Goal: Task Accomplishment & Management: Complete application form

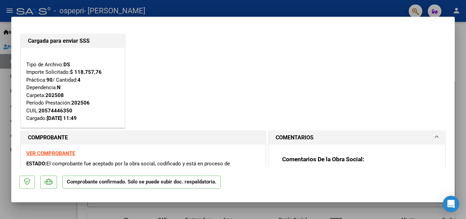
click at [462, 117] on div at bounding box center [233, 109] width 466 height 219
type input "$ 0,00"
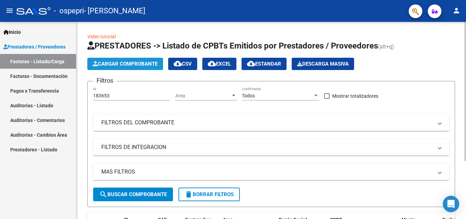
click at [141, 63] on span "Cargar Comprobante" at bounding box center [125, 64] width 65 height 6
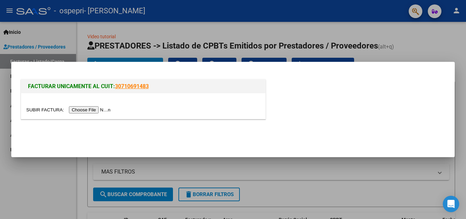
click at [105, 109] on input "file" at bounding box center [69, 109] width 86 height 7
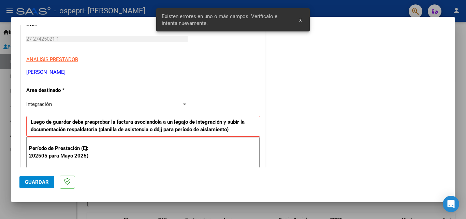
scroll to position [86, 0]
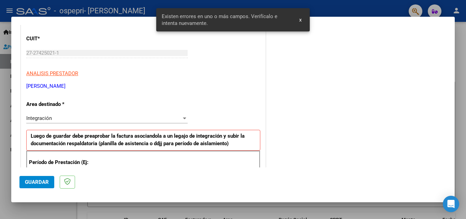
click at [183, 118] on div at bounding box center [184, 118] width 3 height 2
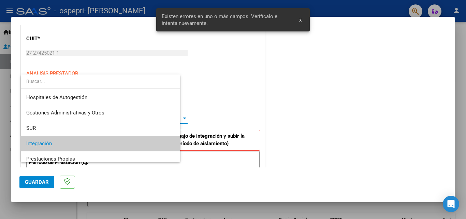
scroll to position [26, 0]
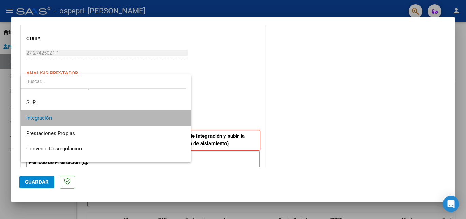
click at [110, 119] on span "Integración" at bounding box center [105, 117] width 159 height 15
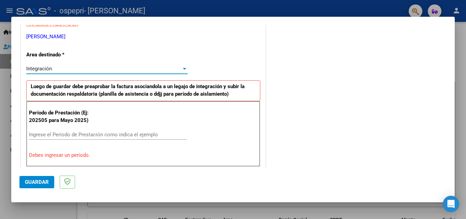
scroll to position [154, 0]
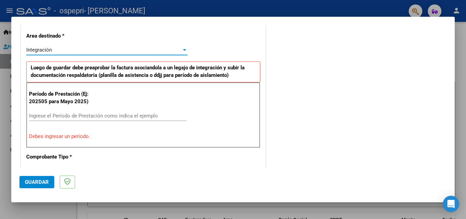
click at [44, 115] on input "Ingrese el Período de Prestación como indica el ejemplo" at bounding box center [108, 116] width 158 height 6
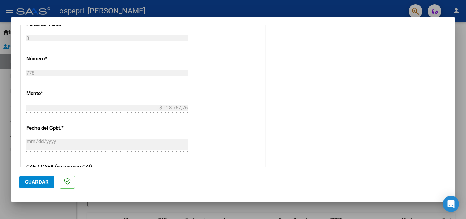
scroll to position [290, 0]
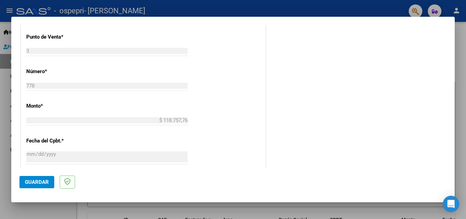
type input "202507"
drag, startPoint x: 38, startPoint y: 185, endPoint x: 207, endPoint y: 185, distance: 168.9
click at [38, 185] on span "Guardar" at bounding box center [37, 182] width 24 height 6
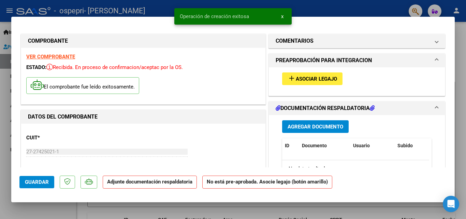
click at [324, 75] on span "add Asociar Legajo" at bounding box center [312, 78] width 49 height 6
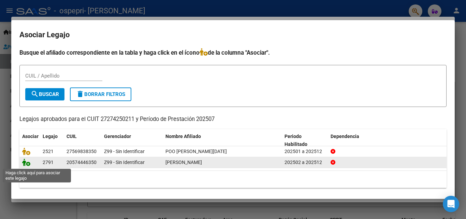
click at [25, 164] on icon at bounding box center [26, 162] width 8 height 8
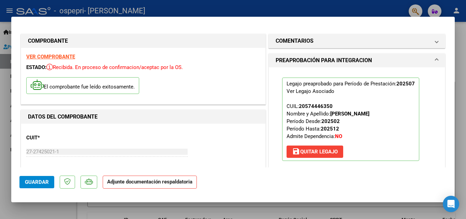
click at [382, 59] on mat-panel-title "PREAPROBACIÓN PARA INTEGRACION" at bounding box center [353, 60] width 154 height 8
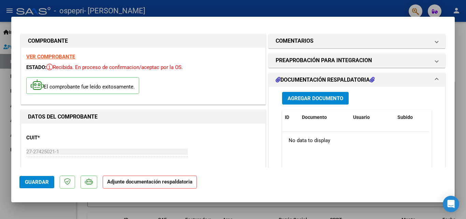
click at [310, 92] on button "Agregar Documento" at bounding box center [315, 98] width 67 height 13
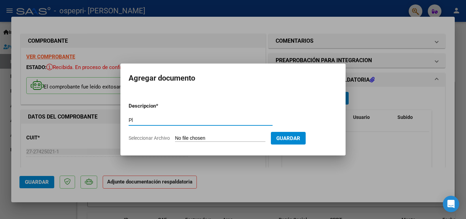
type input "P"
type input "Asistencia [DATE]"
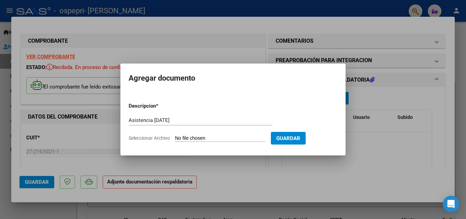
click at [265, 138] on input "Seleccionar Archivo" at bounding box center [220, 138] width 90 height 6
type input "C:\fakepath\Asistencia [PERSON_NAME][DATE]. 8 sesiones .pdf"
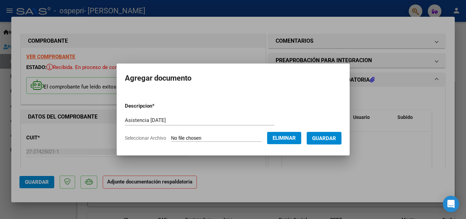
click at [328, 139] on span "Guardar" at bounding box center [324, 138] width 24 height 6
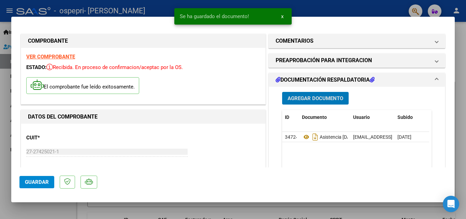
click at [328, 97] on span "Agregar Documento" at bounding box center [316, 98] width 56 height 6
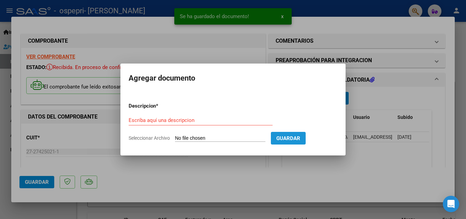
click at [300, 137] on span "Guardar" at bounding box center [288, 138] width 24 height 6
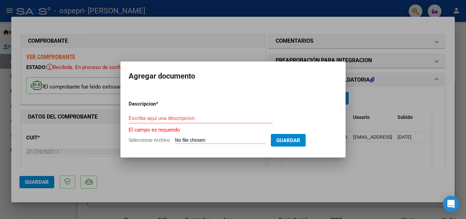
drag, startPoint x: 269, startPoint y: 140, endPoint x: 259, endPoint y: 141, distance: 10.2
click at [262, 141] on input "Seleccionar Archivo" at bounding box center [220, 140] width 90 height 6
type input "C:\fakepath\apfmimpresionpreliq_jelvez_ (7).pdf"
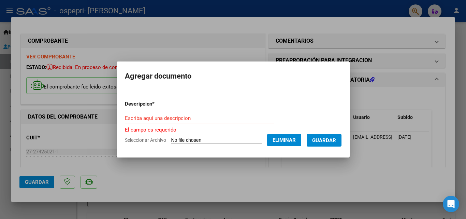
click at [161, 120] on input "Escriba aquí una descripcion" at bounding box center [199, 118] width 149 height 6
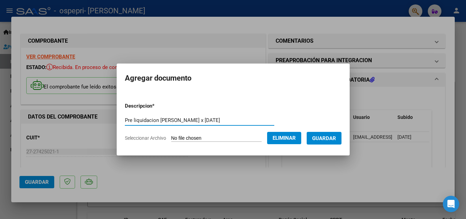
type input "Pre liquidacion [PERSON_NAME] x [DATE]"
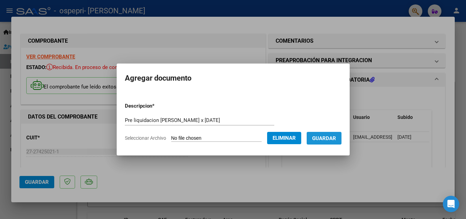
click at [334, 136] on span "Guardar" at bounding box center [324, 138] width 24 height 6
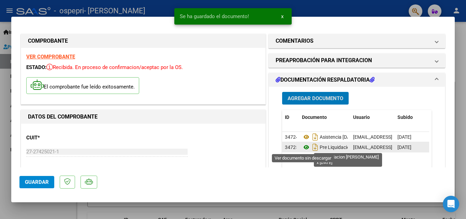
click at [304, 148] on icon at bounding box center [306, 147] width 9 height 8
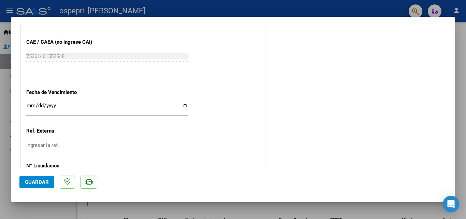
scroll to position [469, 0]
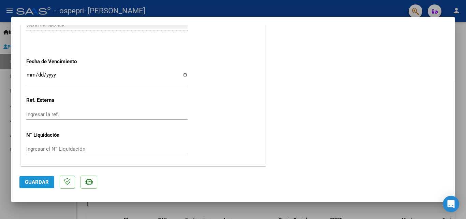
drag, startPoint x: 36, startPoint y: 180, endPoint x: 82, endPoint y: 176, distance: 46.6
click at [39, 180] on span "Guardar" at bounding box center [37, 182] width 24 height 6
click at [315, 2] on div at bounding box center [233, 109] width 466 height 219
type input "$ 0,00"
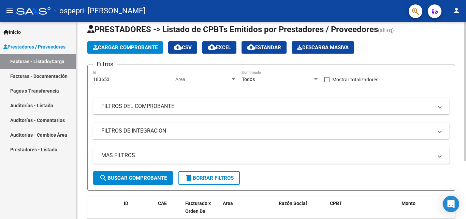
scroll to position [0, 0]
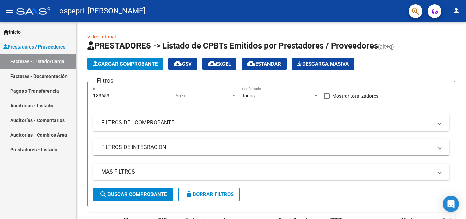
click at [27, 47] on span "Prestadores / Proveedores" at bounding box center [34, 47] width 62 height 8
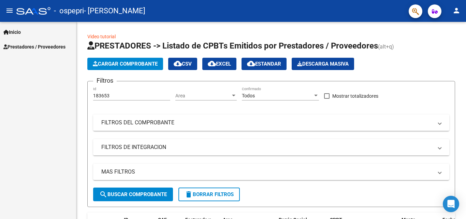
click at [13, 30] on span "Inicio" at bounding box center [11, 32] width 17 height 8
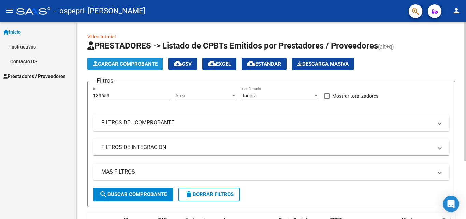
click at [144, 61] on span "Cargar Comprobante" at bounding box center [125, 64] width 65 height 6
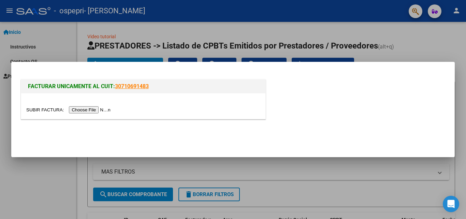
click at [102, 109] on input "file" at bounding box center [69, 109] width 86 height 7
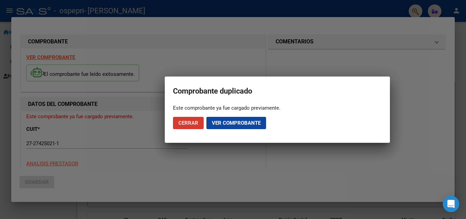
click at [226, 125] on span "Ver comprobante" at bounding box center [236, 123] width 49 height 6
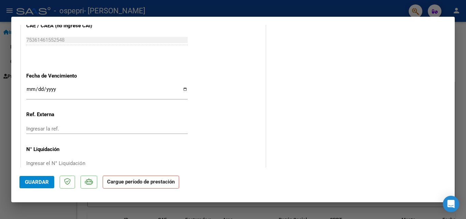
scroll to position [456, 0]
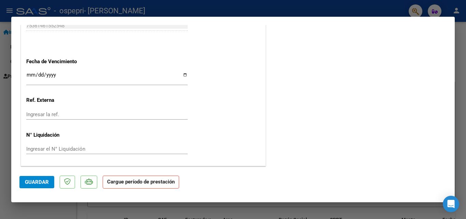
click at [141, 185] on strong "Cargue período de prestación" at bounding box center [141, 181] width 76 height 13
click at [153, 186] on strong "Cargue período de prestación" at bounding box center [141, 181] width 76 height 13
click at [130, 184] on strong "Cargue período de prestación" at bounding box center [141, 181] width 76 height 13
click at [37, 183] on span "Guardar" at bounding box center [37, 182] width 24 height 6
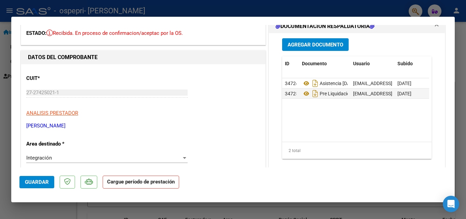
scroll to position [0, 0]
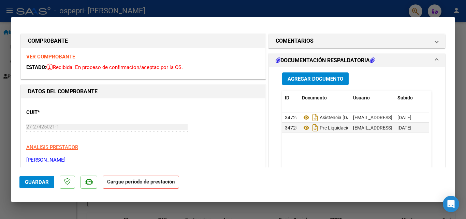
click at [43, 182] on span "Guardar" at bounding box center [37, 182] width 24 height 6
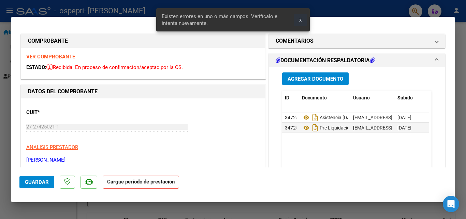
click at [301, 18] on span "x" at bounding box center [300, 20] width 2 height 6
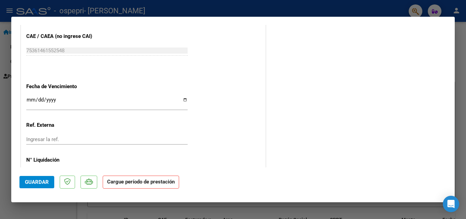
scroll to position [456, 0]
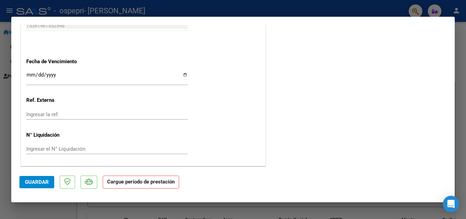
click at [272, 181] on mat-dialog-actions "Guardar Cargue período de prestación" at bounding box center [232, 180] width 427 height 27
drag, startPoint x: 37, startPoint y: 184, endPoint x: 75, endPoint y: 179, distance: 38.9
click at [38, 184] on span "Guardar" at bounding box center [37, 182] width 24 height 6
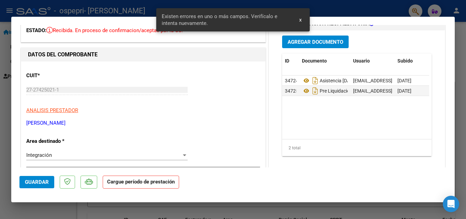
scroll to position [0, 0]
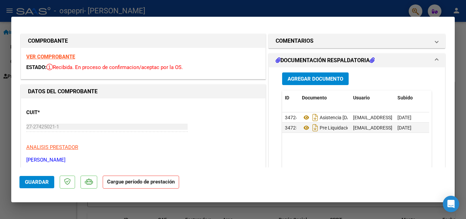
drag, startPoint x: 185, startPoint y: 17, endPoint x: 200, endPoint y: 94, distance: 78.2
click at [190, 95] on mat-dialog-container "COMPROBANTE VER COMPROBANTE ESTADO: Recibida. En proceso de confirmacion/acepta…" at bounding box center [233, 109] width 444 height 185
drag, startPoint x: 239, startPoint y: 39, endPoint x: 243, endPoint y: 32, distance: 7.5
click at [239, 38] on h1 "COMPROBANTE" at bounding box center [143, 41] width 231 height 8
drag, startPoint x: 269, startPoint y: 17, endPoint x: 310, endPoint y: 23, distance: 41.0
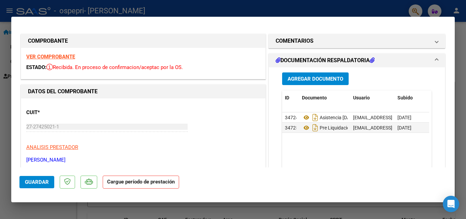
click at [275, 19] on mat-dialog-container "COMPROBANTE VER COMPROBANTE ESTADO: Recibida. En proceso de confirmacion/acepta…" at bounding box center [233, 109] width 444 height 185
click at [421, 24] on mat-dialog-container "COMPROBANTE VER COMPROBANTE ESTADO: Recibida. En proceso de confirmacion/acepta…" at bounding box center [233, 109] width 444 height 185
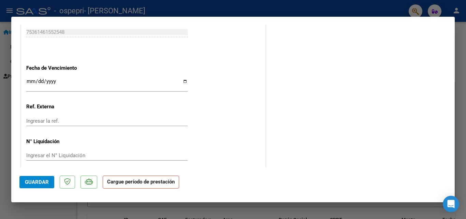
scroll to position [456, 0]
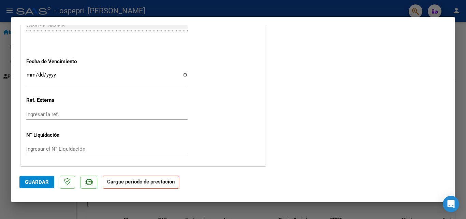
click at [39, 181] on span "Guardar" at bounding box center [37, 182] width 24 height 6
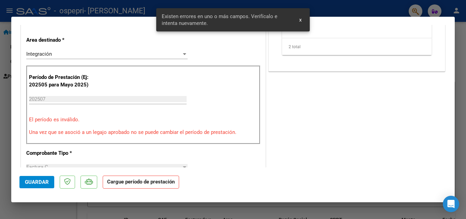
scroll to position [134, 0]
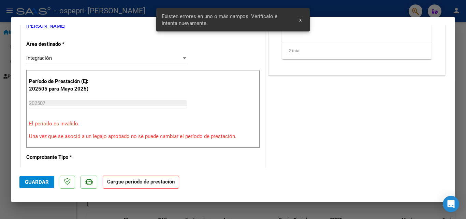
drag, startPoint x: 421, startPoint y: 178, endPoint x: 373, endPoint y: 178, distance: 48.1
click at [420, 178] on mat-dialog-actions "Guardar Cargue período de prestación" at bounding box center [232, 180] width 427 height 27
drag, startPoint x: 373, startPoint y: 178, endPoint x: 329, endPoint y: 124, distance: 69.4
click at [370, 174] on mat-dialog-actions "Guardar Cargue período de prestación" at bounding box center [232, 180] width 427 height 27
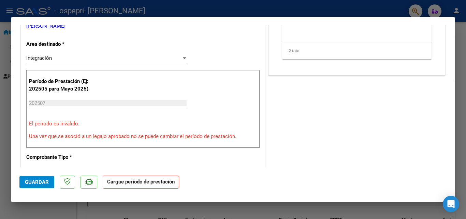
scroll to position [0, 0]
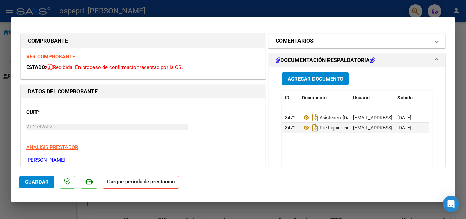
click at [333, 40] on mat-panel-title "COMENTARIOS" at bounding box center [353, 41] width 154 height 8
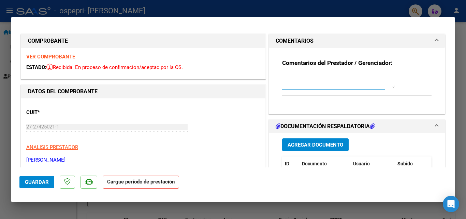
click at [331, 83] on textarea at bounding box center [338, 81] width 113 height 14
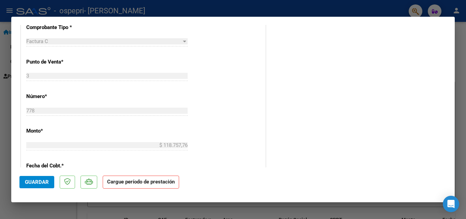
scroll to position [341, 0]
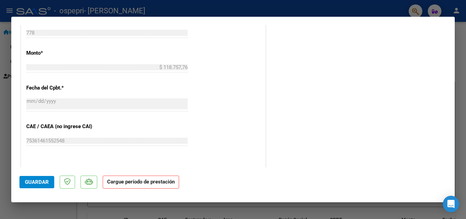
type textarea "[PERSON_NAME] [PERSON_NAME] 8 sesiones [DATE]"
drag, startPoint x: 23, startPoint y: 179, endPoint x: 28, endPoint y: 179, distance: 4.4
click at [26, 179] on button "Guardar" at bounding box center [36, 182] width 35 height 12
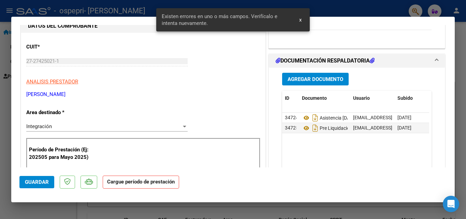
scroll to position [0, 0]
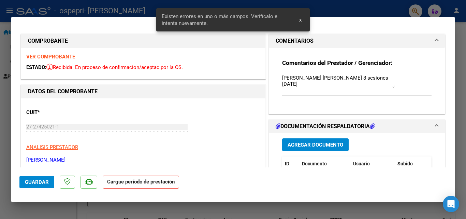
drag, startPoint x: 301, startPoint y: 20, endPoint x: 307, endPoint y: 20, distance: 6.1
click at [302, 20] on button "x" at bounding box center [300, 20] width 13 height 12
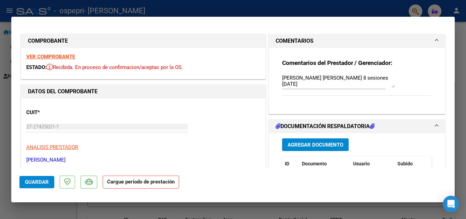
drag, startPoint x: 418, startPoint y: 43, endPoint x: 413, endPoint y: 41, distance: 5.5
click at [418, 41] on mat-panel-title "COMENTARIOS" at bounding box center [353, 41] width 154 height 8
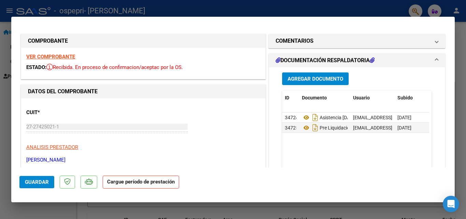
drag, startPoint x: 133, startPoint y: 39, endPoint x: 126, endPoint y: 40, distance: 6.8
click at [132, 39] on h1 "COMPROBANTE" at bounding box center [143, 41] width 231 height 8
click at [73, 6] on div at bounding box center [233, 109] width 466 height 219
type input "$ 0,00"
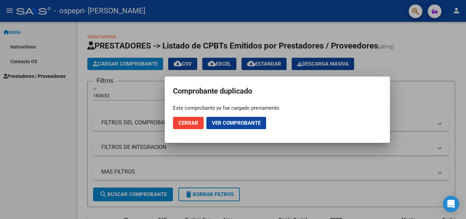
click at [62, 11] on div at bounding box center [233, 109] width 466 height 219
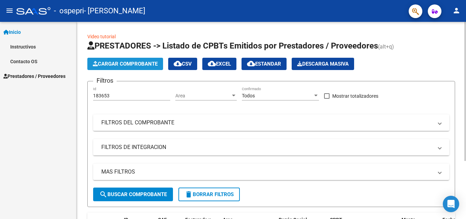
click at [147, 65] on span "Cargar Comprobante" at bounding box center [125, 64] width 65 height 6
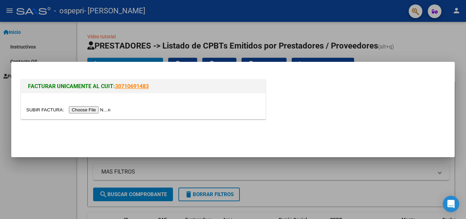
click at [109, 111] on input "file" at bounding box center [69, 109] width 86 height 7
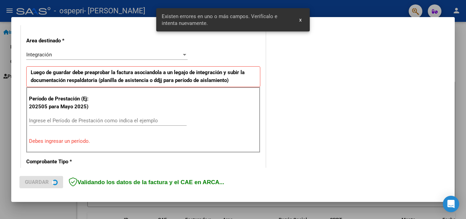
scroll to position [154, 0]
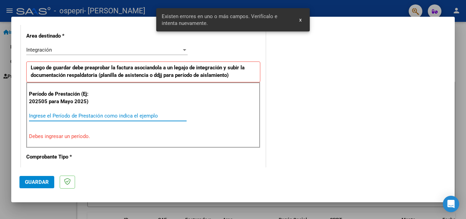
click at [57, 117] on input "Ingrese el Período de Prestación como indica el ejemplo" at bounding box center [108, 116] width 158 height 6
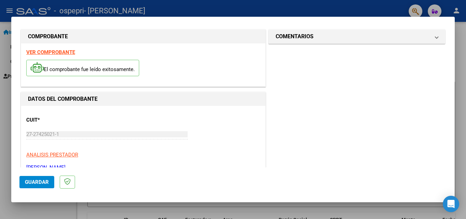
scroll to position [0, 0]
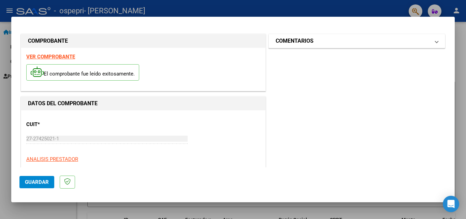
type input "202507"
click at [335, 42] on mat-panel-title "COMENTARIOS" at bounding box center [353, 41] width 154 height 8
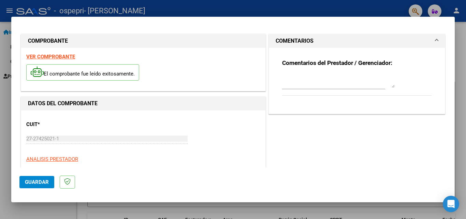
click at [305, 82] on textarea at bounding box center [338, 81] width 113 height 14
type textarea "[PERSON_NAME] 12 sesiones [DATE]."
click at [50, 56] on strong "VER COMPROBANTE" at bounding box center [50, 57] width 49 height 6
click at [47, 56] on strong "VER COMPROBANTE" at bounding box center [50, 57] width 49 height 6
click at [413, 21] on mat-dialog-container "COMPROBANTE VER COMPROBANTE El comprobante fue leído exitosamente. DATOS DEL CO…" at bounding box center [233, 109] width 444 height 185
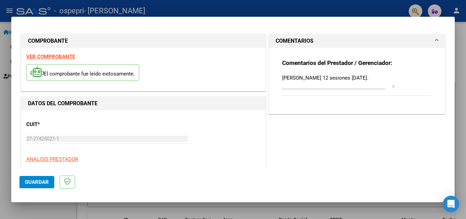
drag, startPoint x: 419, startPoint y: 41, endPoint x: 429, endPoint y: 40, distance: 9.7
click at [421, 40] on mat-panel-title "COMENTARIOS" at bounding box center [353, 41] width 154 height 8
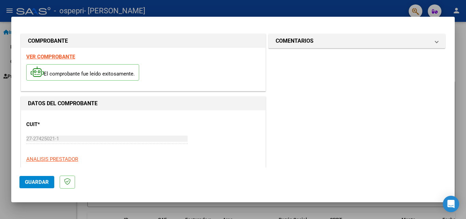
click at [150, 6] on div at bounding box center [233, 109] width 466 height 219
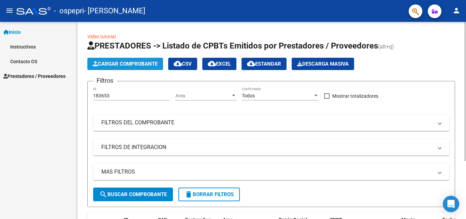
click at [147, 63] on span "Cargar Comprobante" at bounding box center [125, 64] width 65 height 6
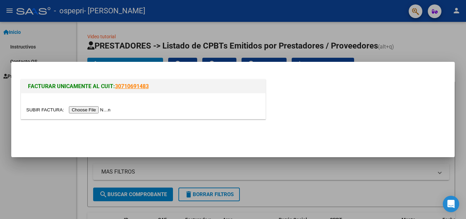
click at [106, 111] on input "file" at bounding box center [69, 109] width 86 height 7
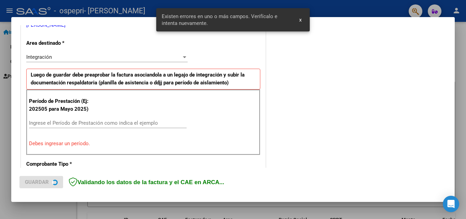
scroll to position [154, 0]
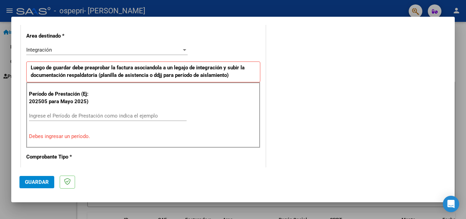
click at [45, 119] on div "Ingrese el Período de Prestación como indica el ejemplo" at bounding box center [108, 116] width 158 height 10
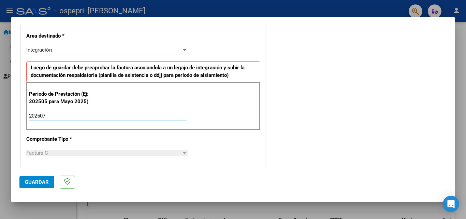
type input "202507"
click at [43, 182] on span "Guardar" at bounding box center [37, 182] width 24 height 6
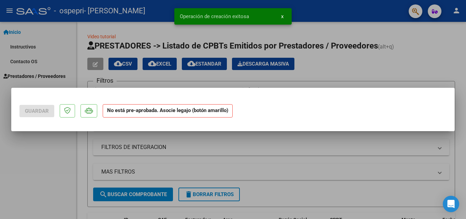
scroll to position [0, 0]
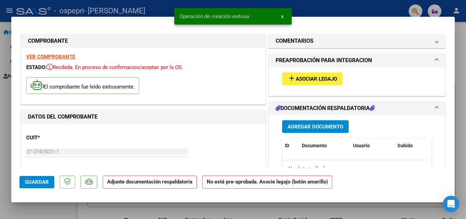
click at [323, 78] on span "Asociar Legajo" at bounding box center [316, 79] width 41 height 6
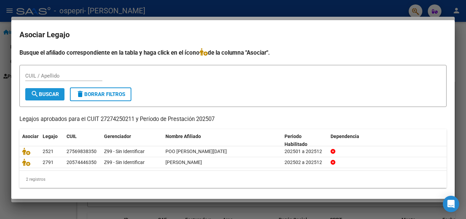
click at [43, 92] on span "search Buscar" at bounding box center [45, 94] width 28 height 6
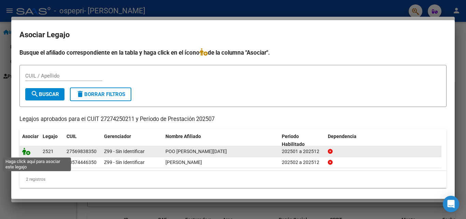
click at [25, 151] on icon at bounding box center [26, 151] width 8 height 8
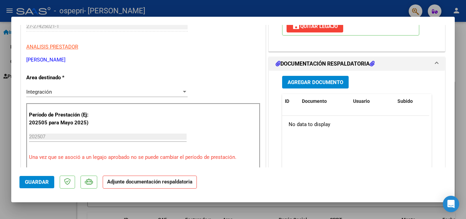
scroll to position [137, 0]
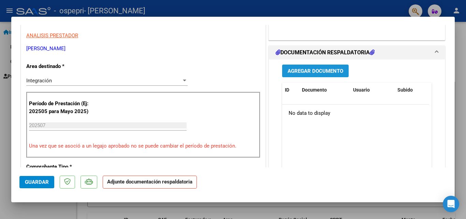
click at [322, 70] on span "Agregar Documento" at bounding box center [316, 71] width 56 height 6
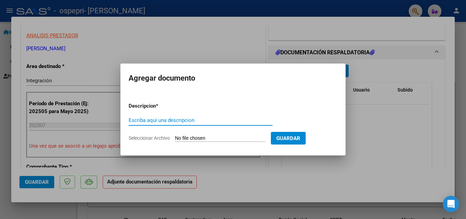
click at [195, 119] on input "Escriba aquí una descripcion" at bounding box center [201, 120] width 144 height 6
click at [292, 137] on span "Guardar" at bounding box center [288, 138] width 24 height 6
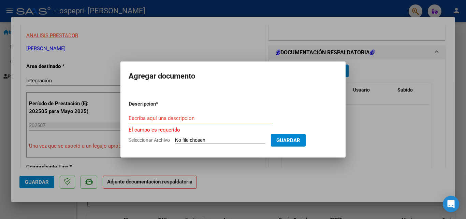
click at [262, 142] on input "Seleccionar Archivo" at bounding box center [220, 140] width 90 height 6
type input "C:\fakepath\Asistencia [PERSON_NAME]. [DATE]. 12 sesiones .pdf"
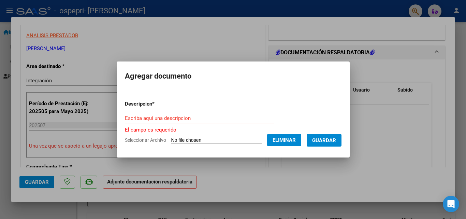
click at [148, 115] on input "Escriba aquí una descripcion" at bounding box center [199, 118] width 149 height 6
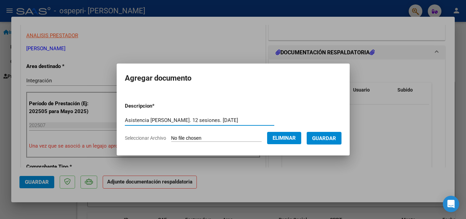
type input "Asistencia [PERSON_NAME]. 12 sesiones. [DATE]"
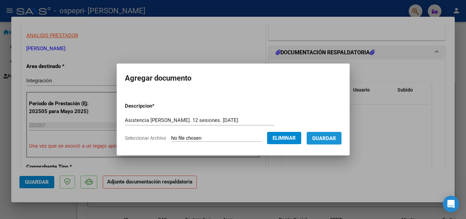
click at [328, 140] on span "Guardar" at bounding box center [324, 138] width 24 height 6
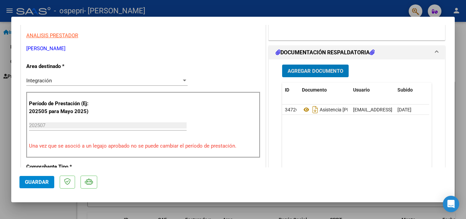
click at [330, 70] on span "Agregar Documento" at bounding box center [316, 71] width 56 height 6
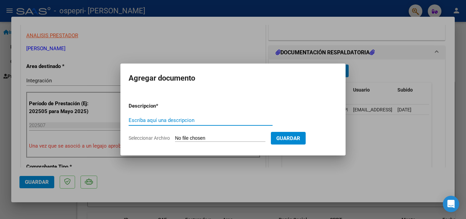
click at [298, 135] on span "Guardar" at bounding box center [288, 138] width 24 height 6
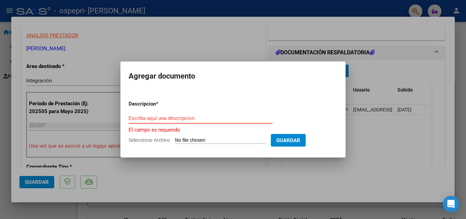
click at [188, 119] on input "Escriba aquí una descripcion" at bounding box center [201, 118] width 144 height 6
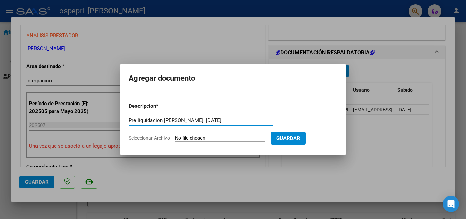
type input "Pre liquidacion [PERSON_NAME]. [DATE]"
click at [300, 138] on span "Guardar" at bounding box center [288, 138] width 24 height 6
click at [265, 140] on input "Seleccionar Archivo" at bounding box center [220, 138] width 90 height 6
type input "C:\fakepath\apfmimpresionpreliq_poo_ (7).pdf"
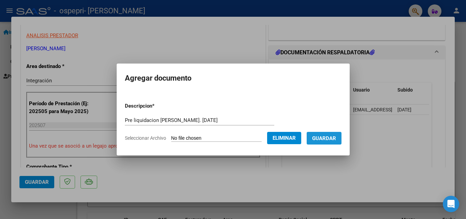
click at [335, 141] on span "Guardar" at bounding box center [324, 138] width 24 height 6
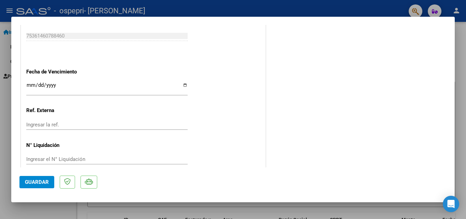
scroll to position [469, 0]
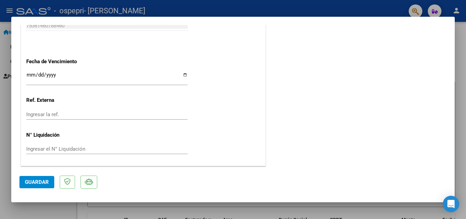
drag, startPoint x: 43, startPoint y: 181, endPoint x: 85, endPoint y: 176, distance: 42.9
click at [43, 179] on span "Guardar" at bounding box center [37, 182] width 24 height 6
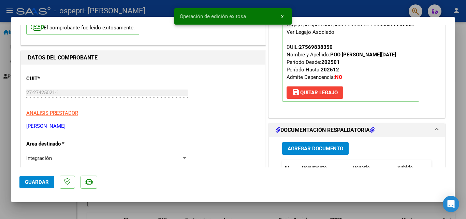
scroll to position [0, 0]
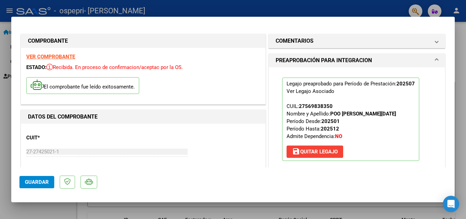
click at [436, 23] on mat-dialog-container "COMPROBANTE VER COMPROBANTE ESTADO: Recibida. En proceso de confirmacion/acepta…" at bounding box center [233, 109] width 444 height 185
drag, startPoint x: 359, startPoint y: 11, endPoint x: 357, endPoint y: 14, distance: 3.6
click at [359, 10] on div at bounding box center [233, 109] width 466 height 219
